Goal: Transaction & Acquisition: Purchase product/service

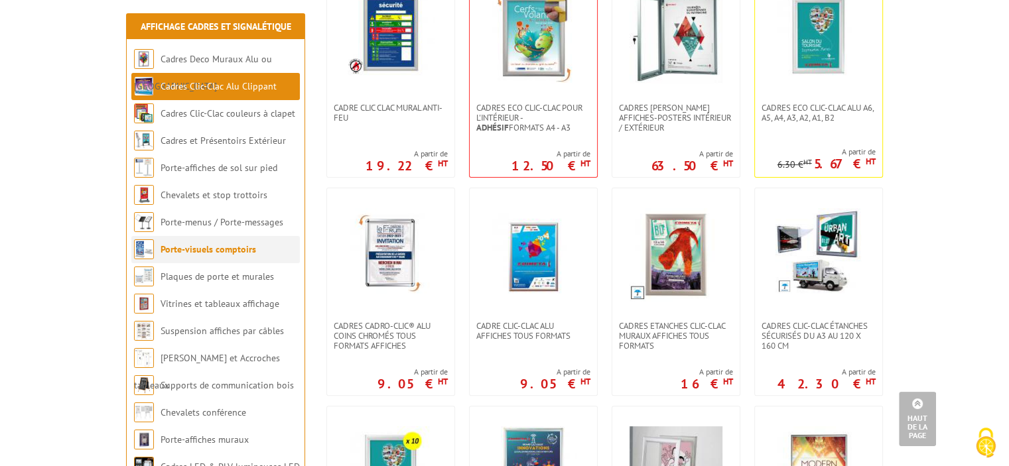
scroll to position [265, 0]
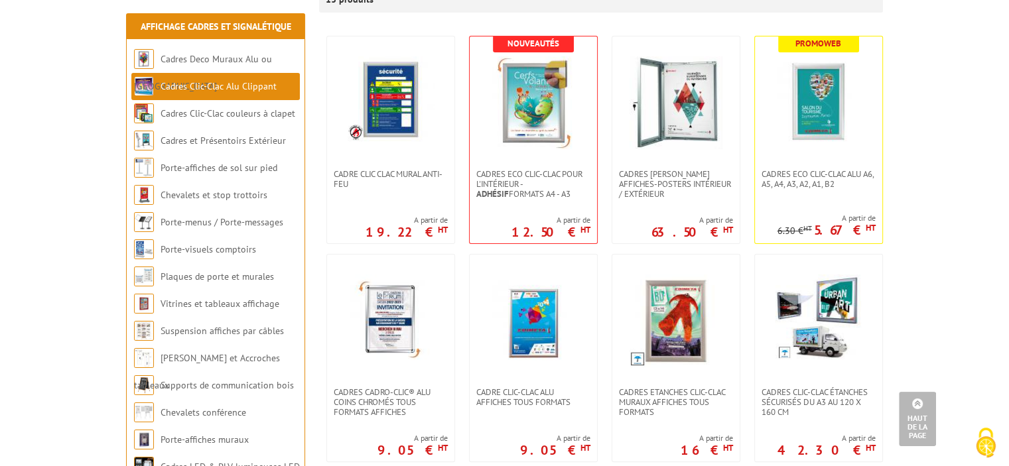
click at [215, 82] on link "Cadres Clic-Clac Alu Clippant" at bounding box center [219, 86] width 116 height 12
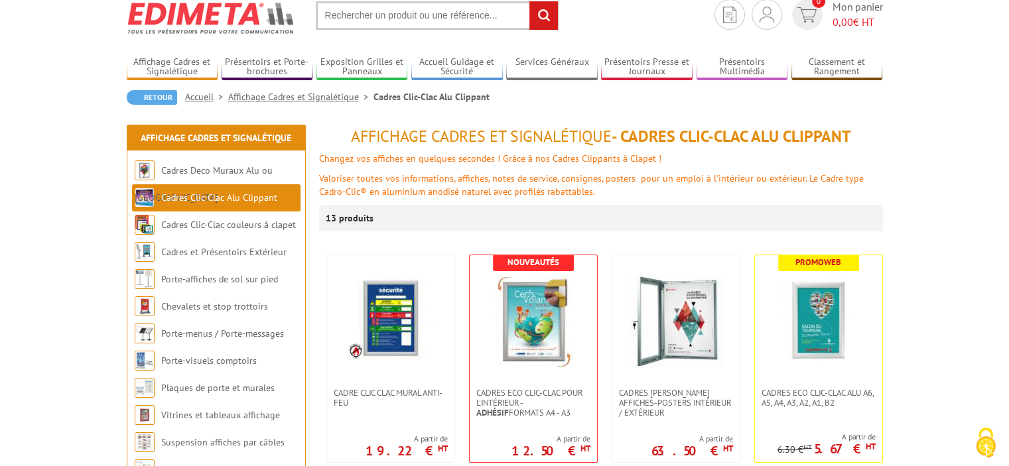
scroll to position [199, 0]
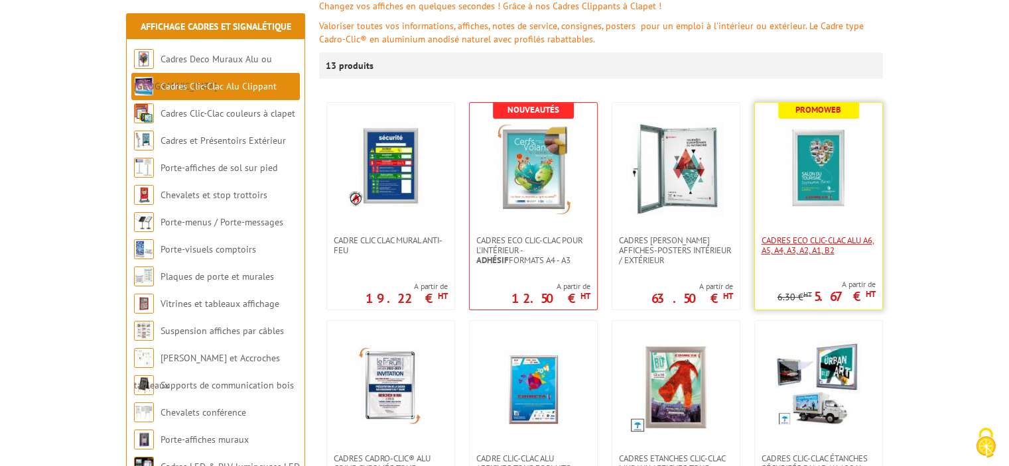
click at [801, 242] on span "Cadres Eco Clic-Clac alu A6, A5, A4, A3, A2, A1, B2" at bounding box center [818, 245] width 114 height 20
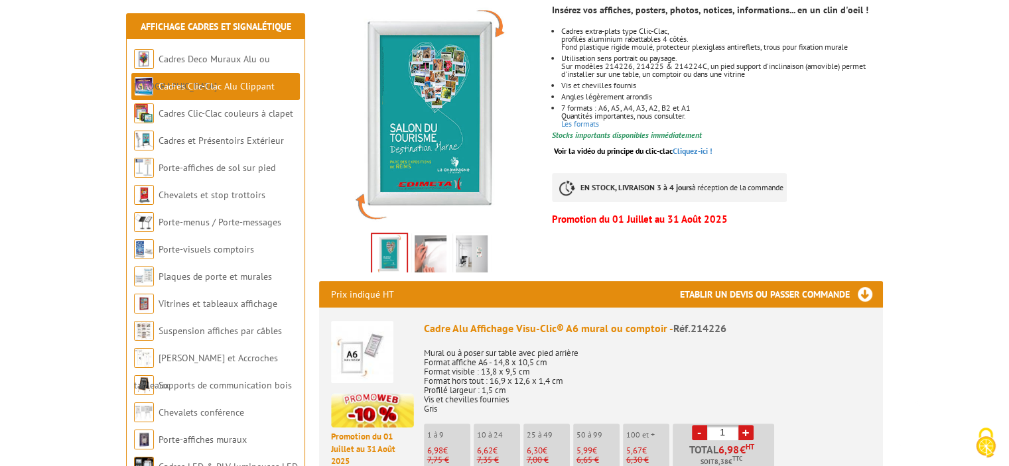
scroll to position [265, 0]
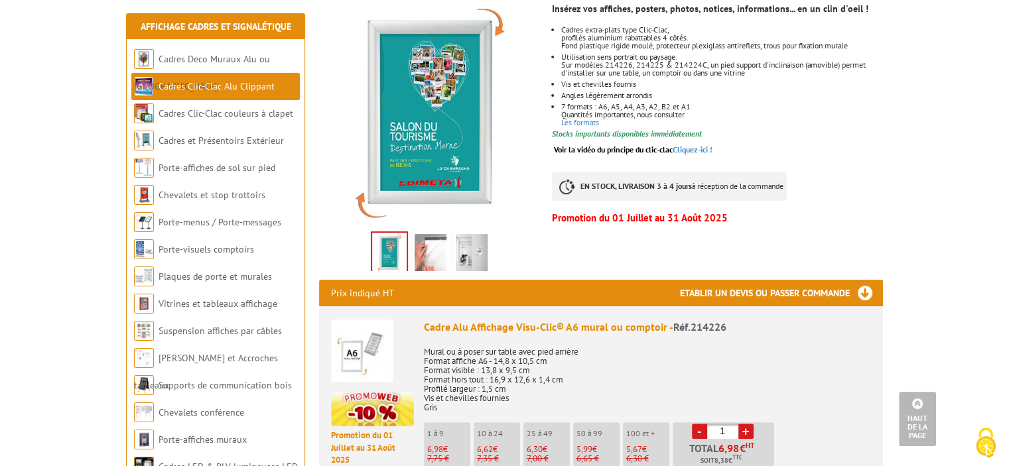
click at [421, 234] on img at bounding box center [431, 254] width 32 height 41
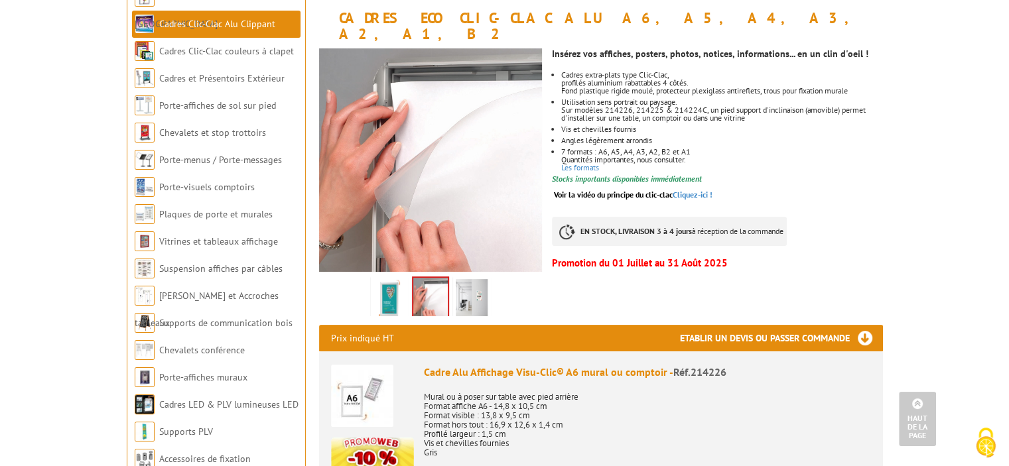
scroll to position [133, 0]
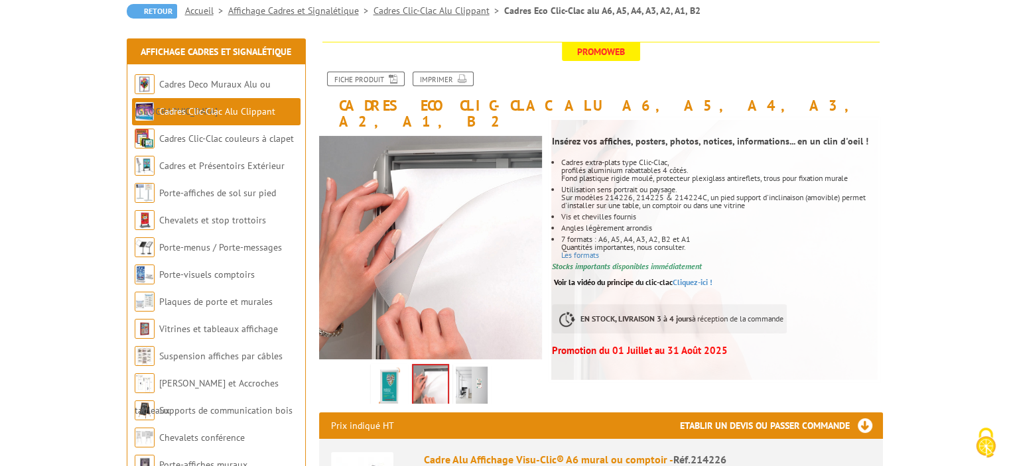
click at [481, 367] on img at bounding box center [472, 387] width 32 height 41
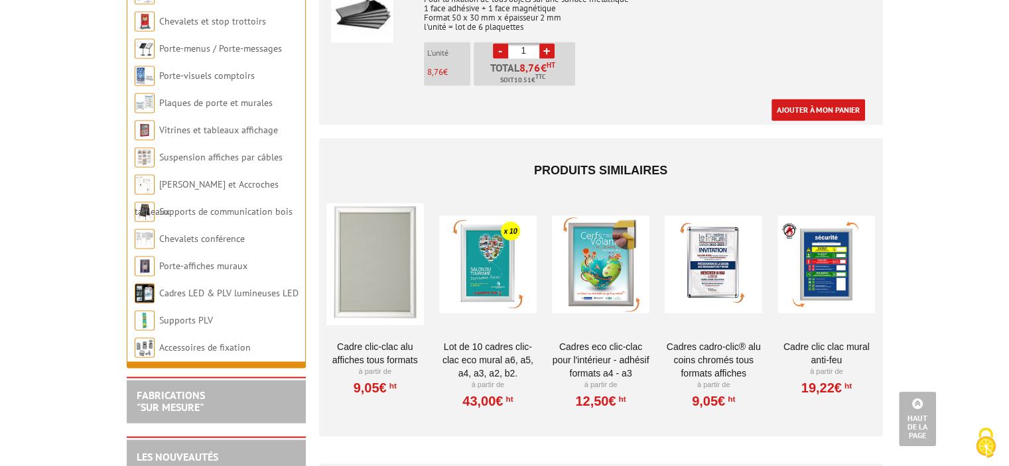
scroll to position [2122, 0]
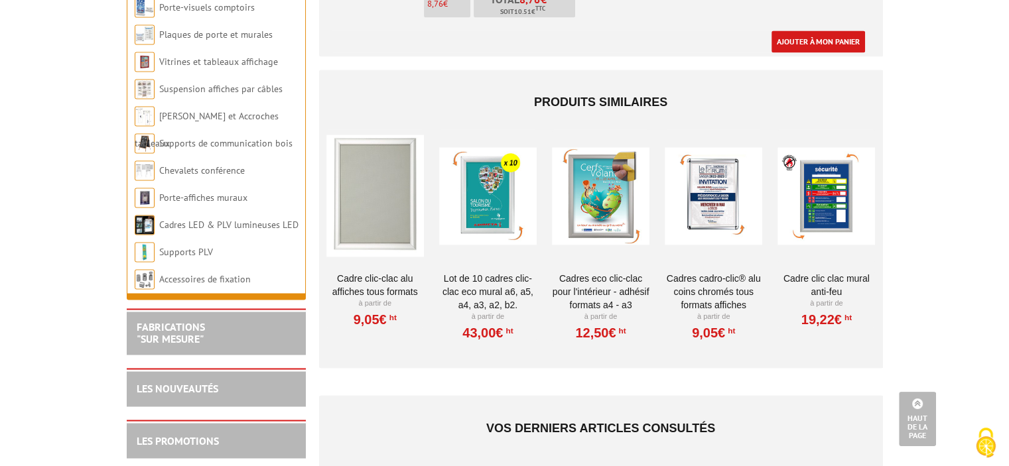
click at [385, 272] on link "Cadre Clic-Clac Alu affiches tous formats" at bounding box center [374, 285] width 97 height 27
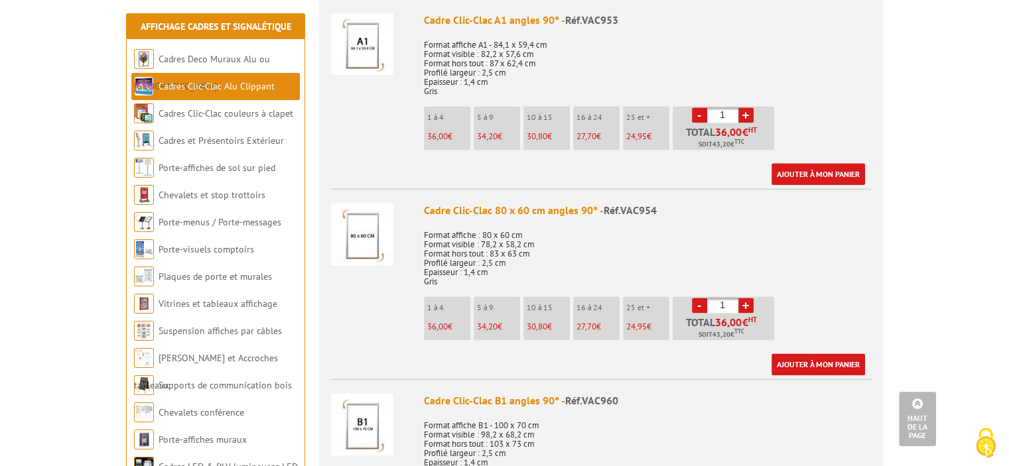
scroll to position [1592, 0]
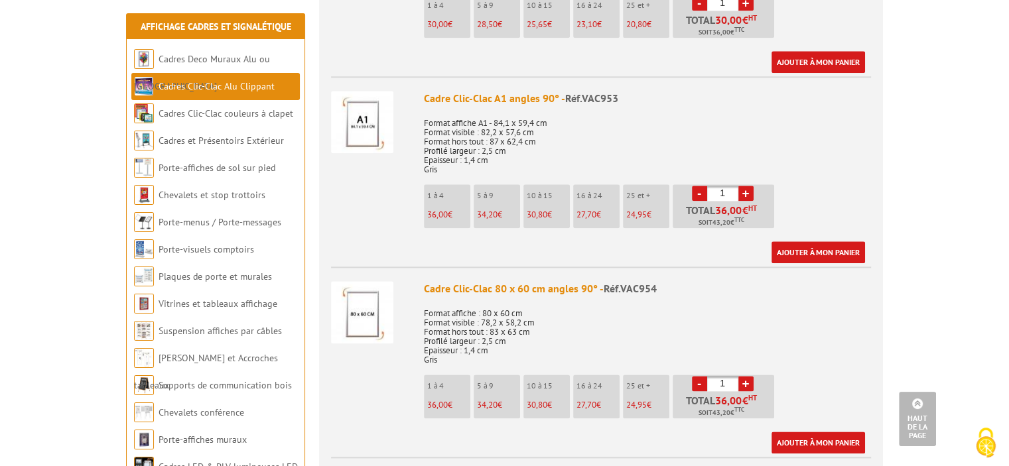
click at [468, 287] on div "Cadre Clic-Clac 80 x 60 cm angles 90° - Réf.VAC954" at bounding box center [647, 288] width 447 height 15
click at [369, 312] on img at bounding box center [362, 312] width 62 height 62
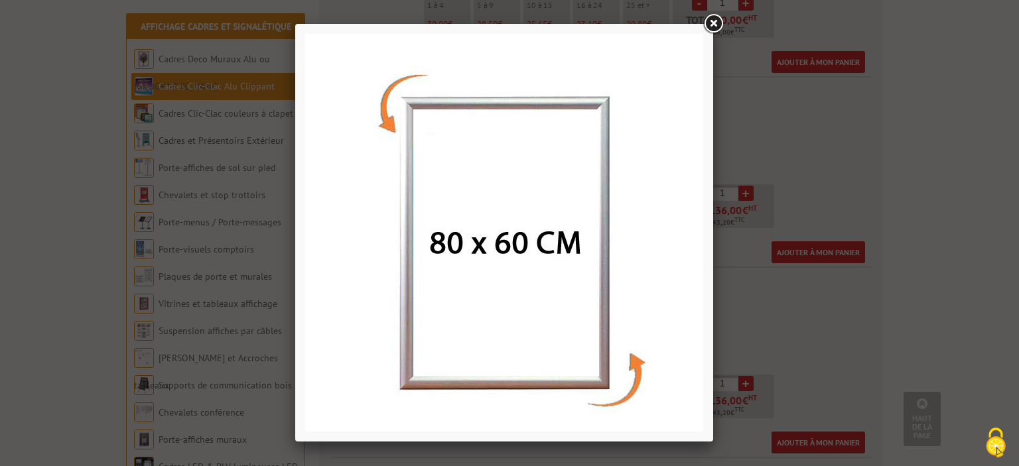
click at [709, 23] on link at bounding box center [713, 24] width 24 height 24
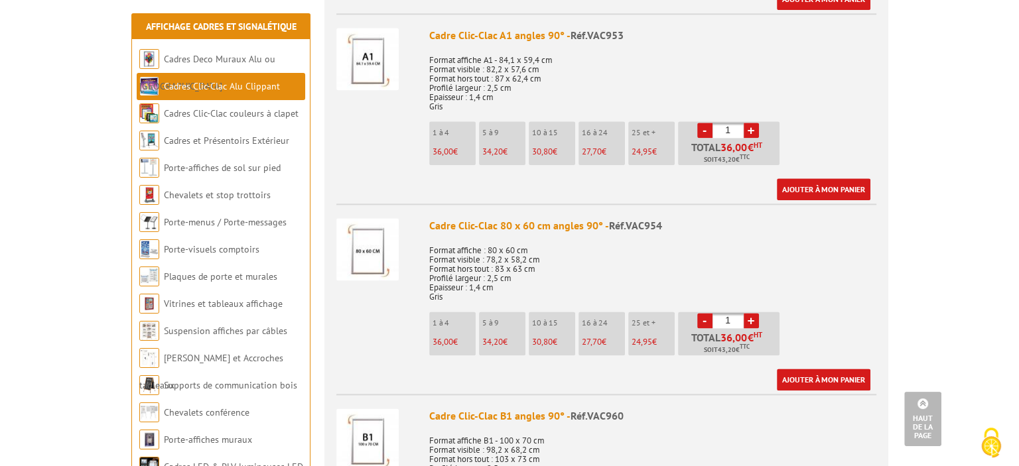
scroll to position [1724, 0]
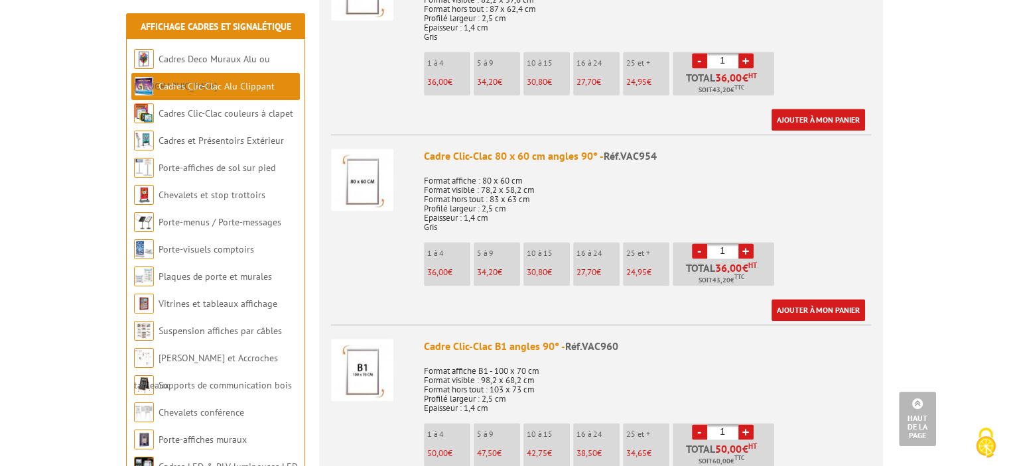
click at [352, 176] on img at bounding box center [362, 180] width 62 height 62
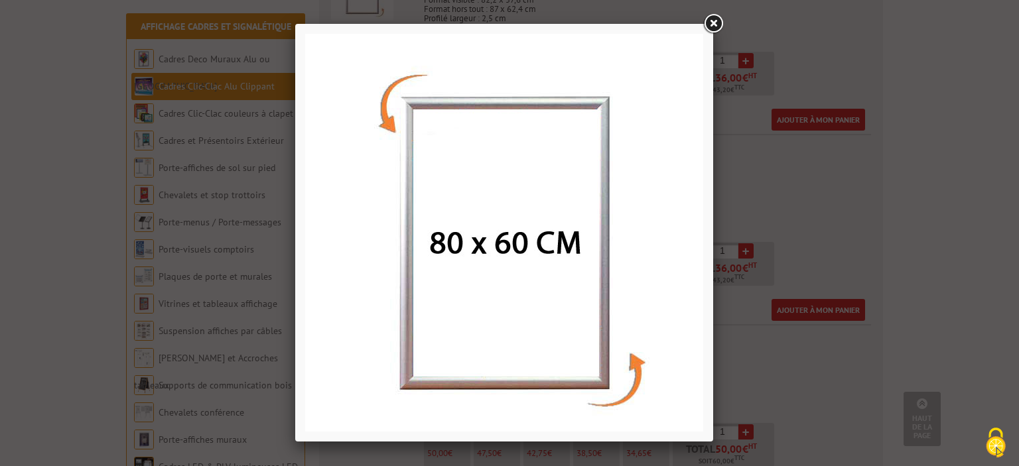
click at [586, 232] on img at bounding box center [504, 233] width 398 height 398
click at [713, 25] on link at bounding box center [713, 24] width 24 height 24
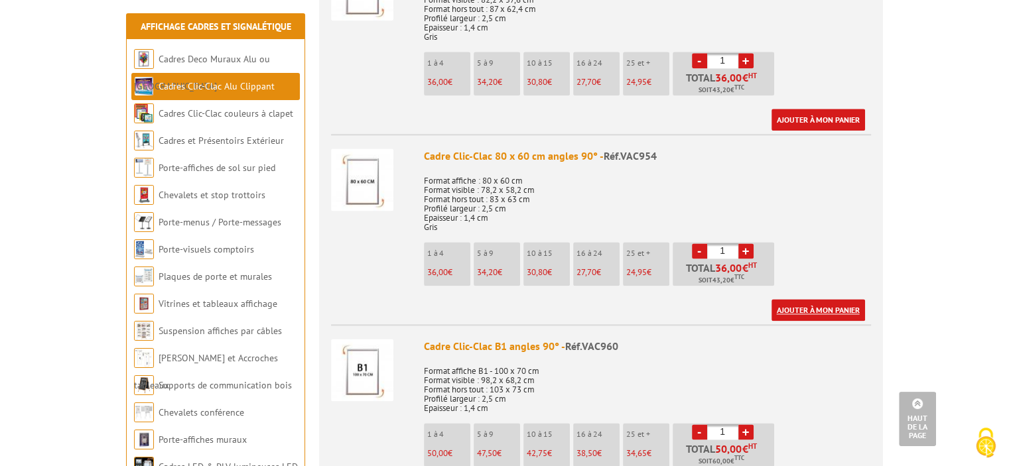
click at [812, 303] on link "Ajouter à mon panier" at bounding box center [818, 310] width 94 height 22
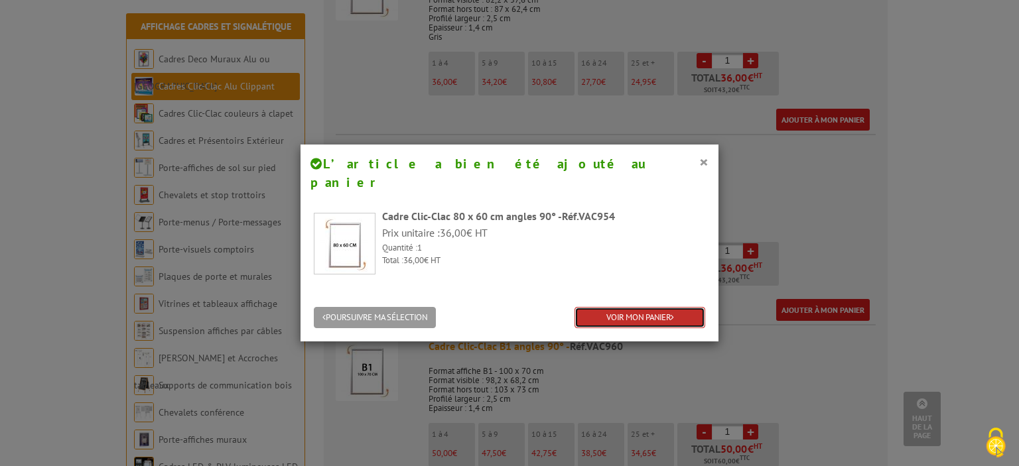
click at [580, 307] on link "VOIR MON PANIER" at bounding box center [639, 318] width 131 height 22
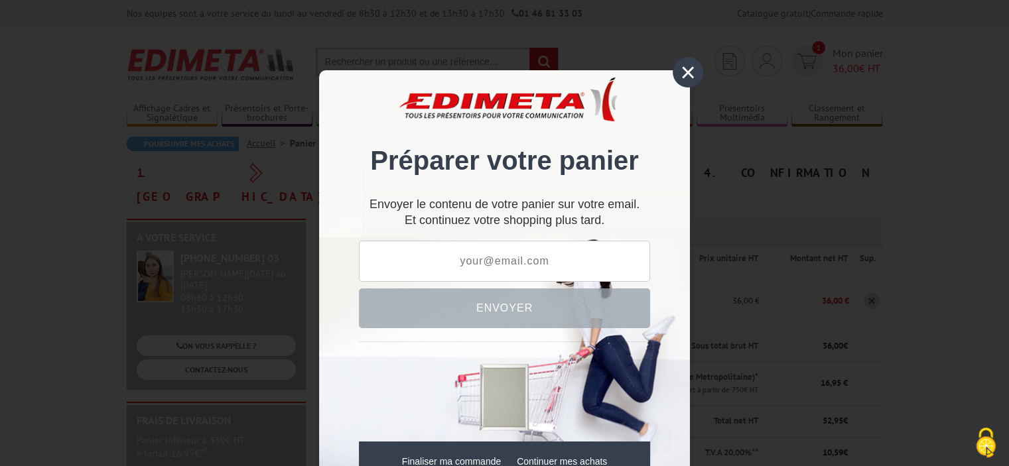
click at [687, 75] on div "×" at bounding box center [688, 72] width 31 height 31
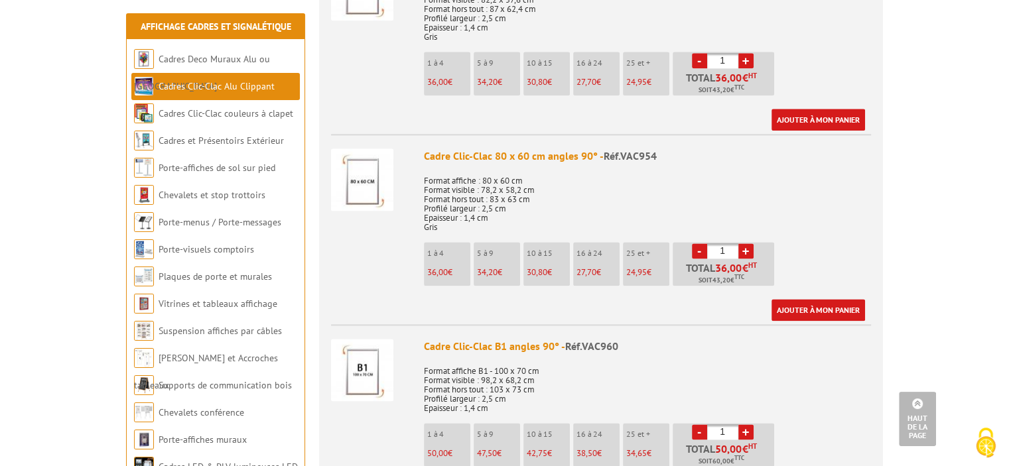
scroll to position [1724, 0]
